Goal: Book appointment/travel/reservation

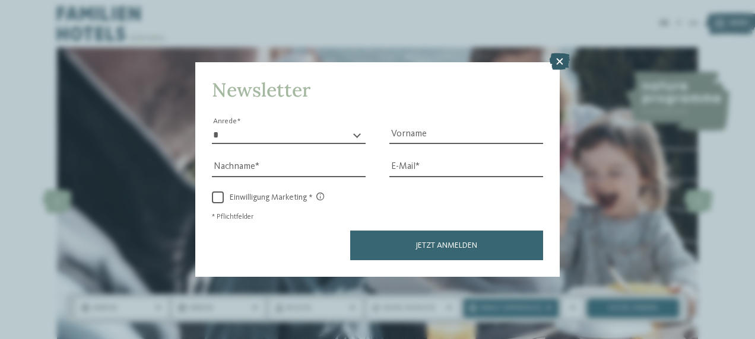
click at [567, 63] on icon at bounding box center [559, 61] width 20 height 17
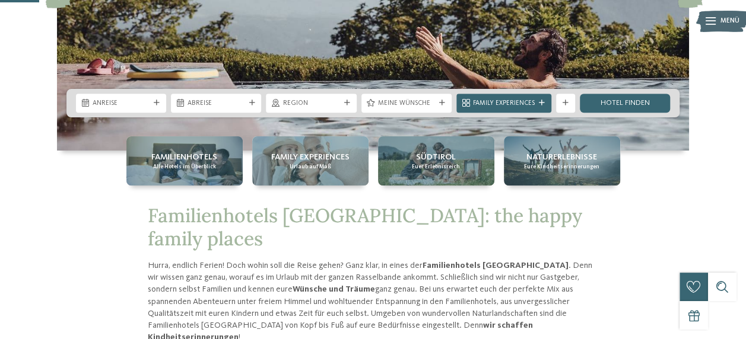
scroll to position [216, 0]
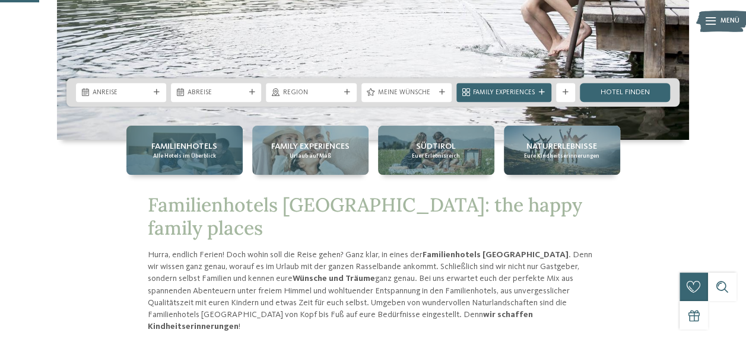
click at [155, 158] on span "Alle Hotels im Überblick" at bounding box center [184, 156] width 63 height 8
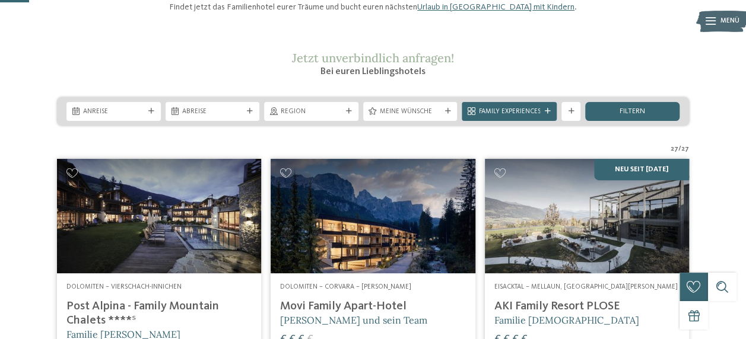
scroll to position [123, 0]
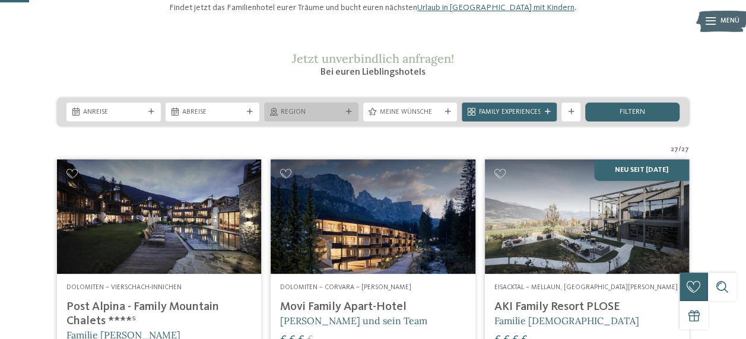
click at [329, 117] on span "Region" at bounding box center [311, 112] width 61 height 9
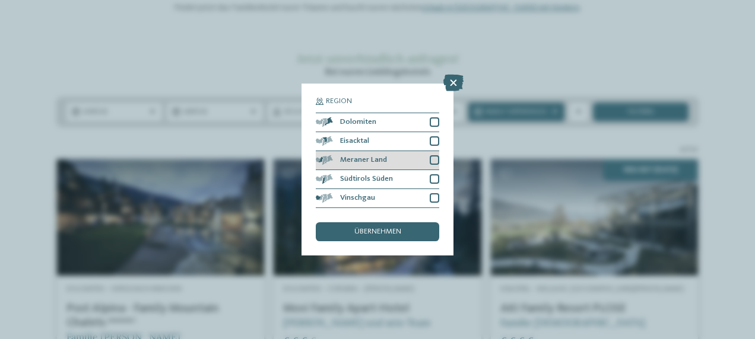
click at [416, 160] on div "Meraner Land" at bounding box center [377, 160] width 123 height 19
click at [371, 234] on span "übernehmen" at bounding box center [377, 232] width 47 height 8
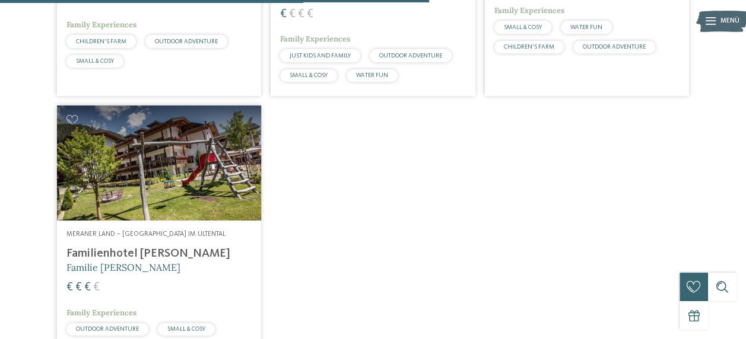
scroll to position [826, 0]
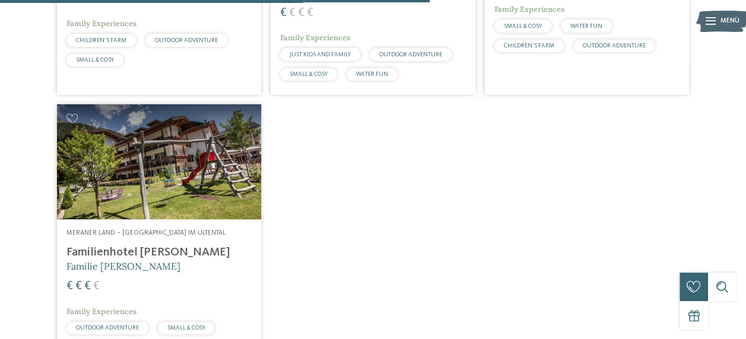
click at [183, 269] on h5 "Familie [PERSON_NAME]" at bounding box center [158, 266] width 185 height 13
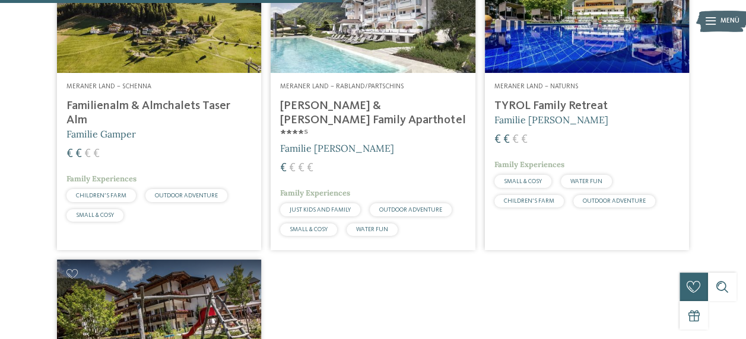
scroll to position [656, 0]
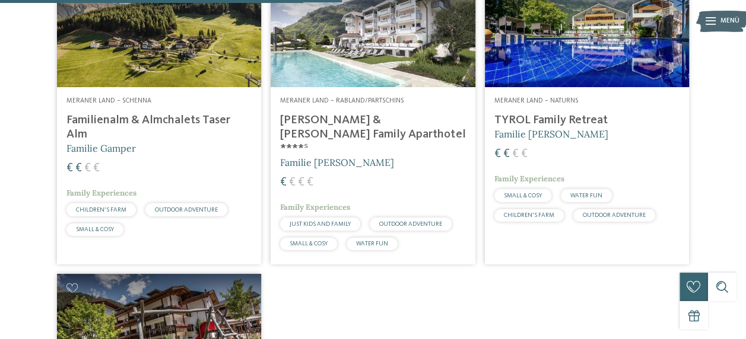
click at [170, 155] on h5 "Familie Gamper" at bounding box center [158, 148] width 185 height 13
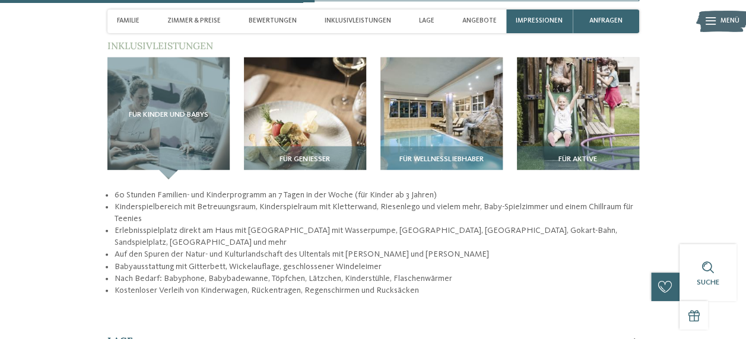
scroll to position [1470, 0]
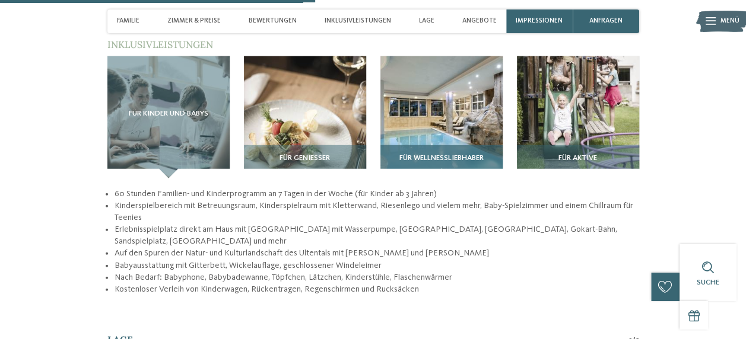
click at [409, 109] on img at bounding box center [441, 117] width 122 height 122
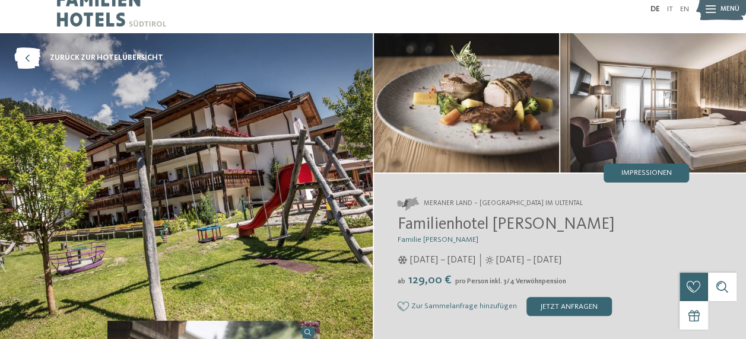
scroll to position [0, 0]
